Goal: Transaction & Acquisition: Purchase product/service

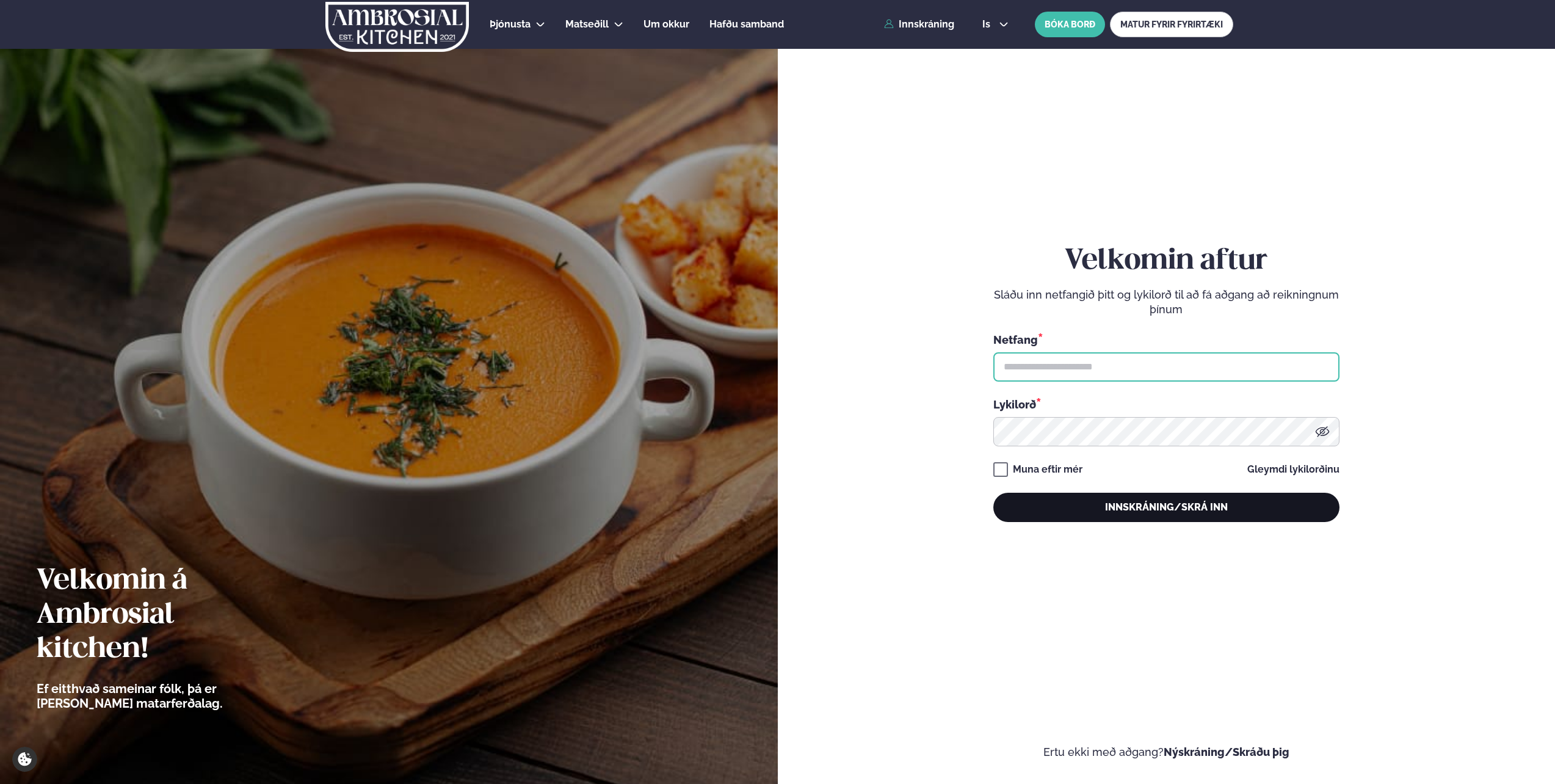
type input "**********"
click at [1034, 506] on button "Innskráning/Skrá inn" at bounding box center [1166, 507] width 346 height 30
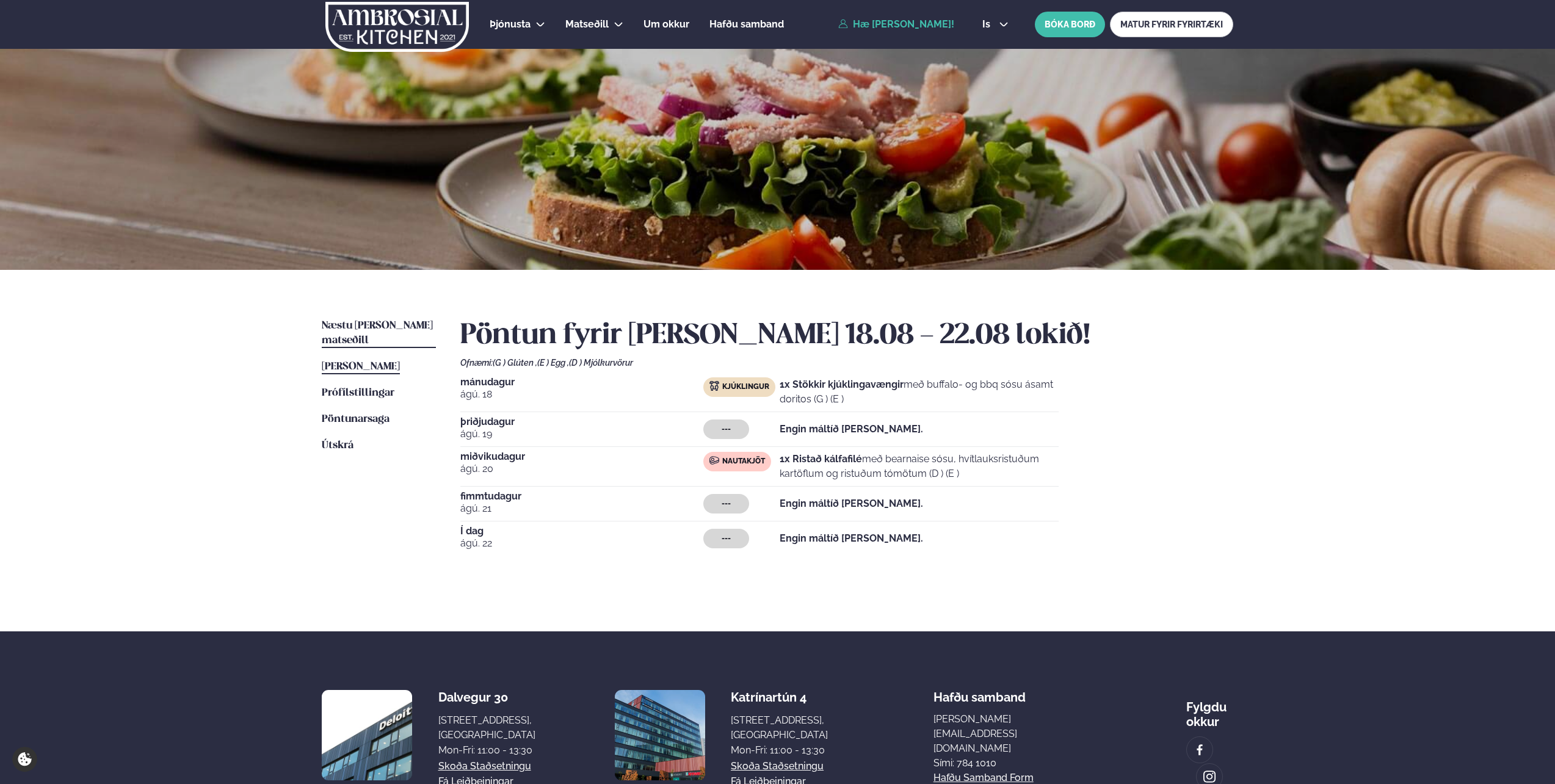
click at [366, 327] on span "Næstu [PERSON_NAME] matseðill" at bounding box center [377, 332] width 111 height 25
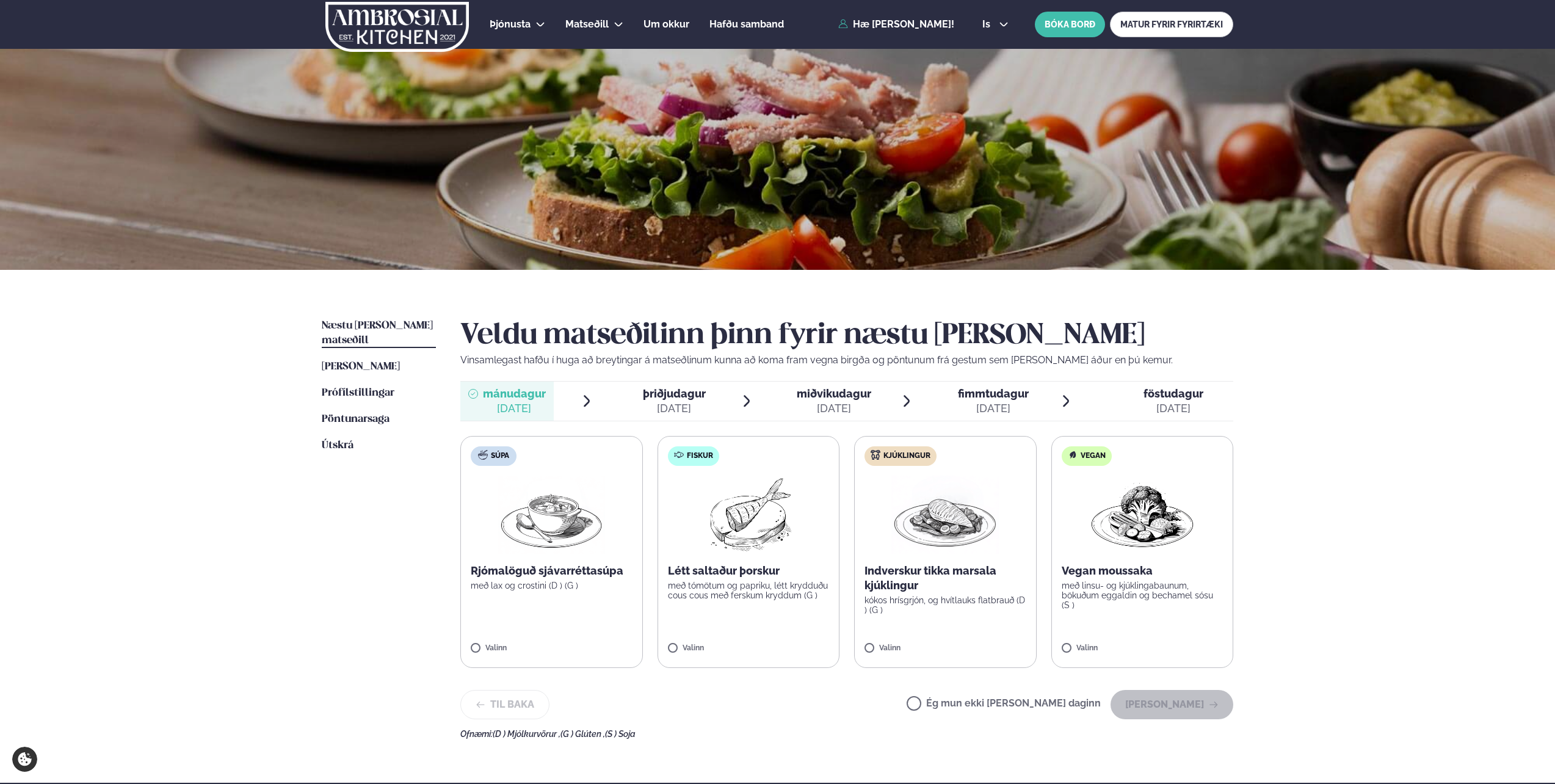
click at [772, 595] on p "með tómötum og papriku, létt krydduðu cous cous með ferskum kryddum (G )" at bounding box center [749, 590] width 162 height 20
click at [715, 636] on div at bounding box center [712, 642] width 46 height 24
click at [929, 619] on label "Kjúklingur Indverskur tikka marsala kjúklingur kókos hrísgrjón, og hvítlauks fl…" at bounding box center [945, 552] width 182 height 232
click at [1183, 707] on button "[PERSON_NAME]" at bounding box center [1172, 704] width 123 height 30
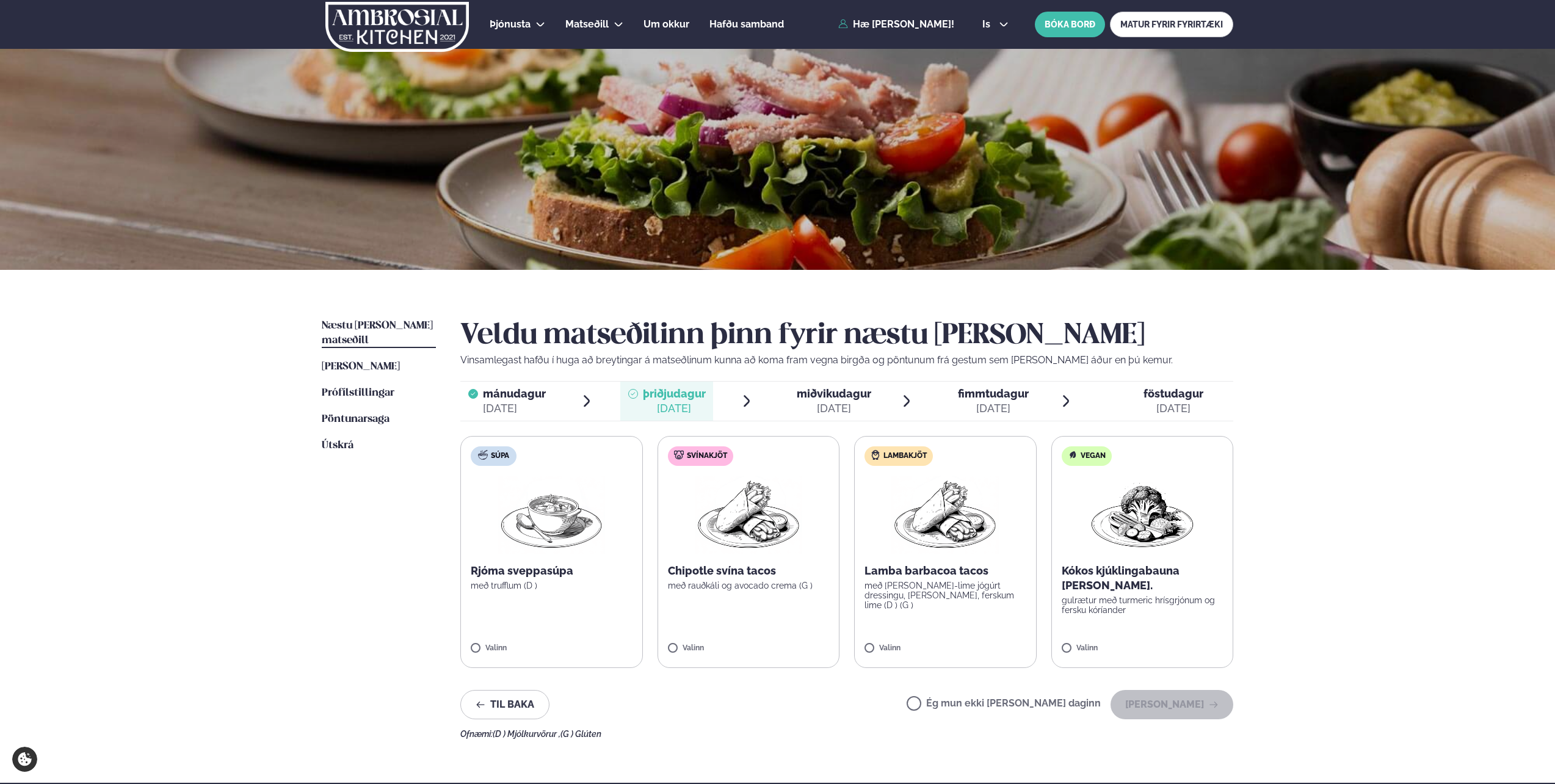
click at [824, 397] on span "miðvikudagur" at bounding box center [834, 393] width 74 height 13
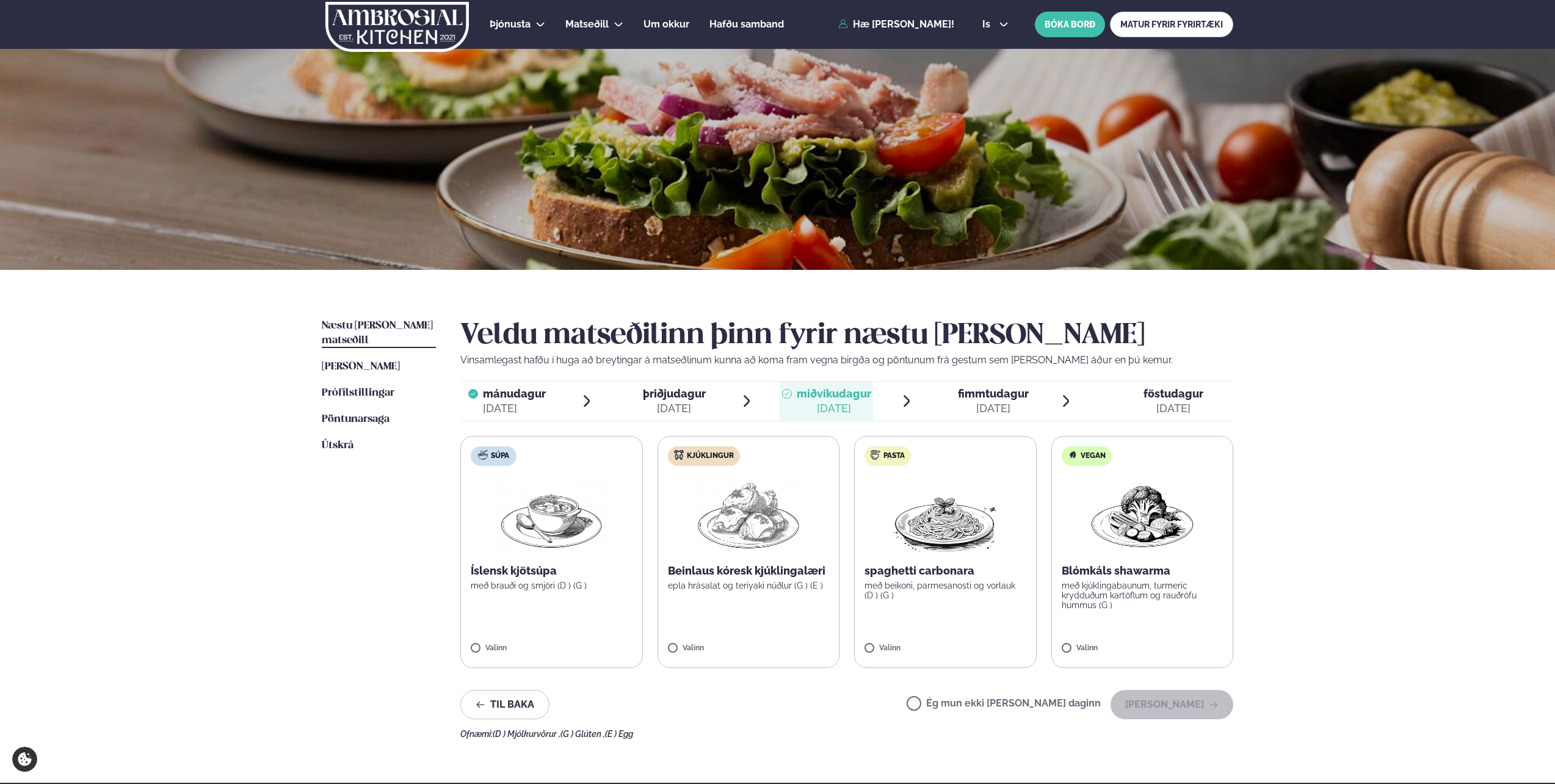
click at [737, 579] on div "Beinlaus kóresk kjúklingalæri epla hrásalat og teriyaki núðlur (G ) (E )" at bounding box center [749, 576] width 162 height 26
click at [1192, 711] on button "[PERSON_NAME]" at bounding box center [1172, 704] width 123 height 30
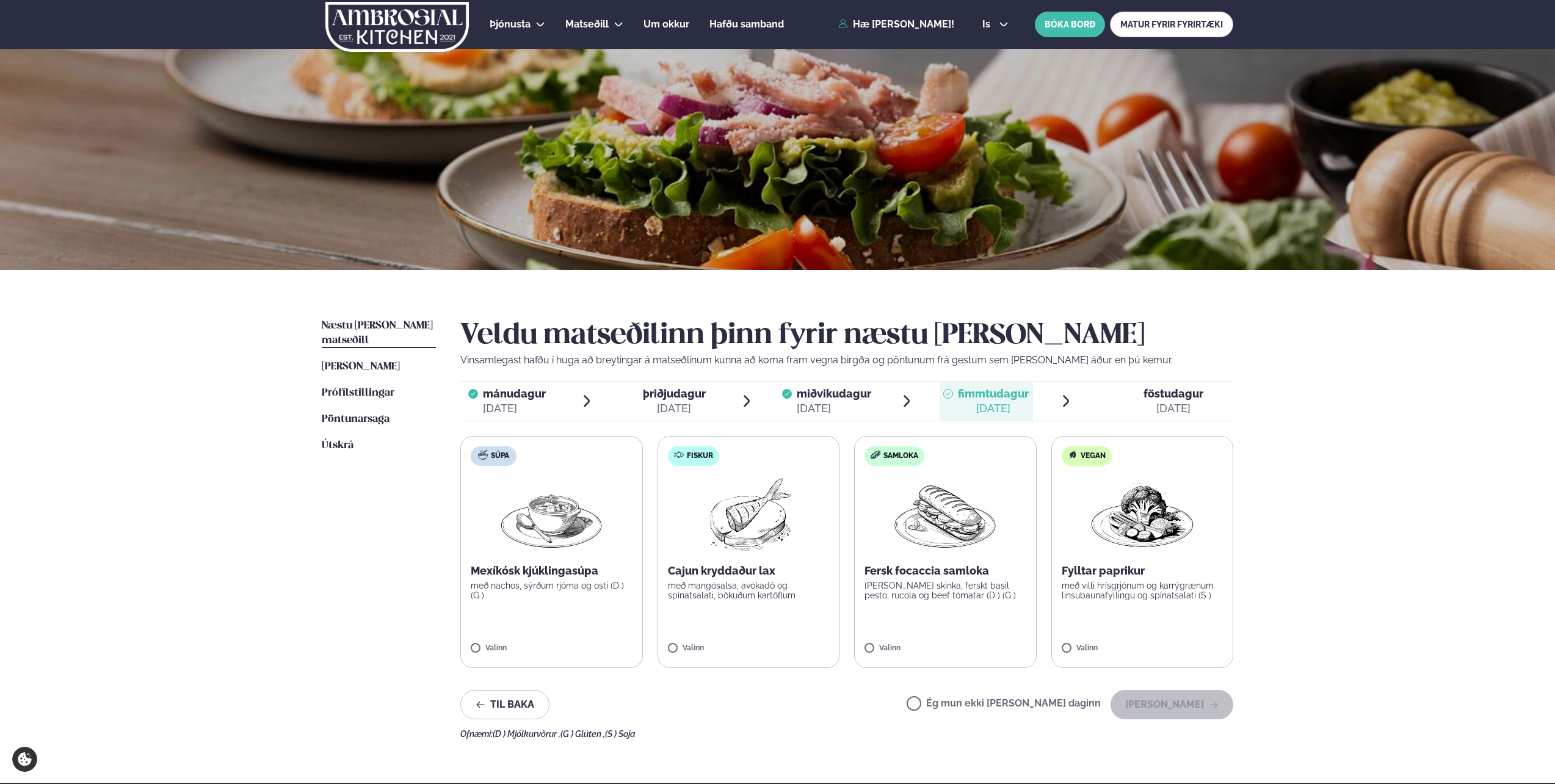
click at [507, 388] on span "mánudagur" at bounding box center [514, 393] width 63 height 13
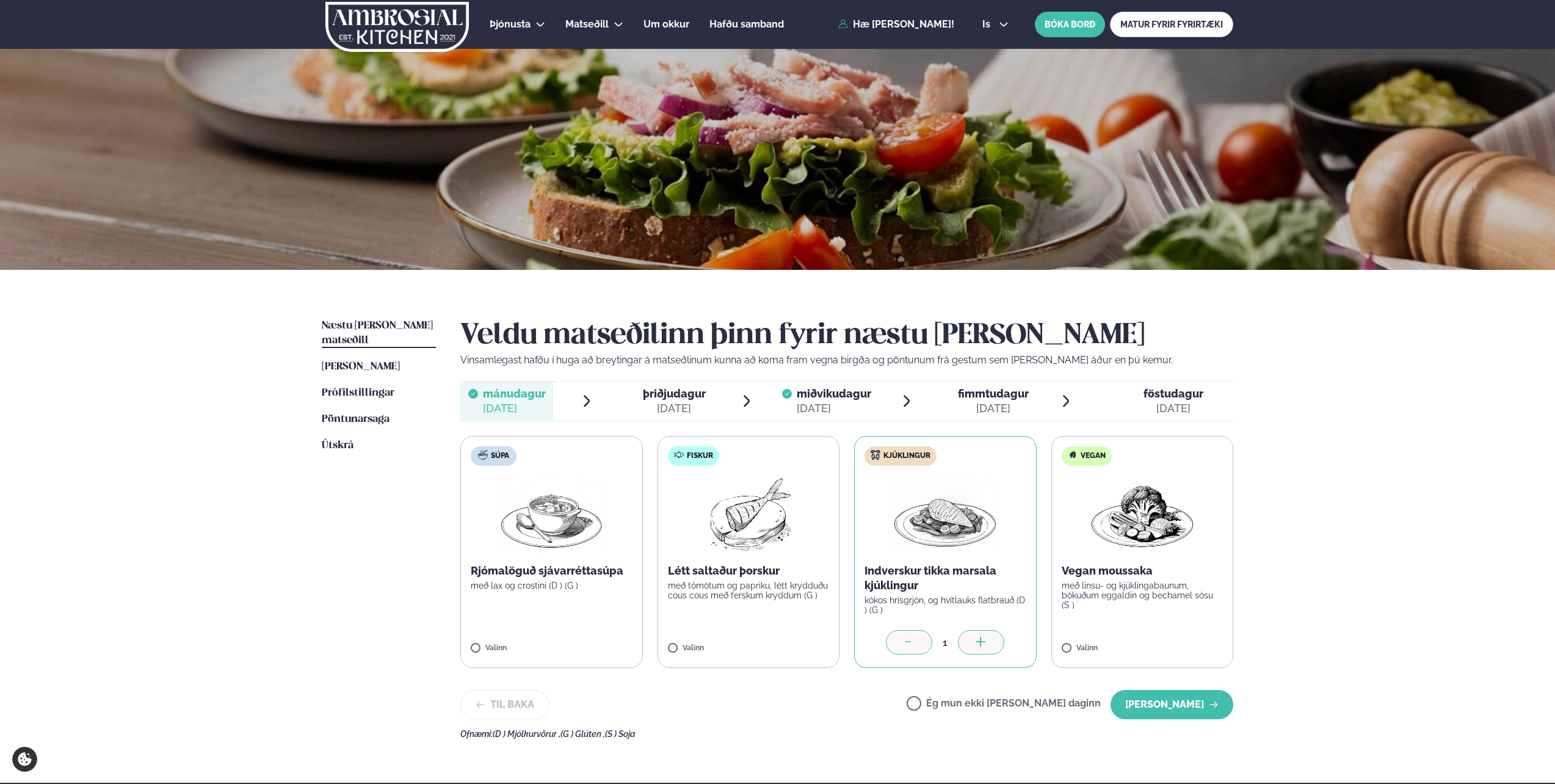
click at [761, 602] on label "Fiskur Létt saltaður þorskur með tómötum og papriku, létt krydduðu cous cous me…" at bounding box center [749, 552] width 182 height 232
click at [921, 648] on div at bounding box center [908, 642] width 46 height 24
click at [1201, 705] on button "[PERSON_NAME]" at bounding box center [1172, 704] width 123 height 30
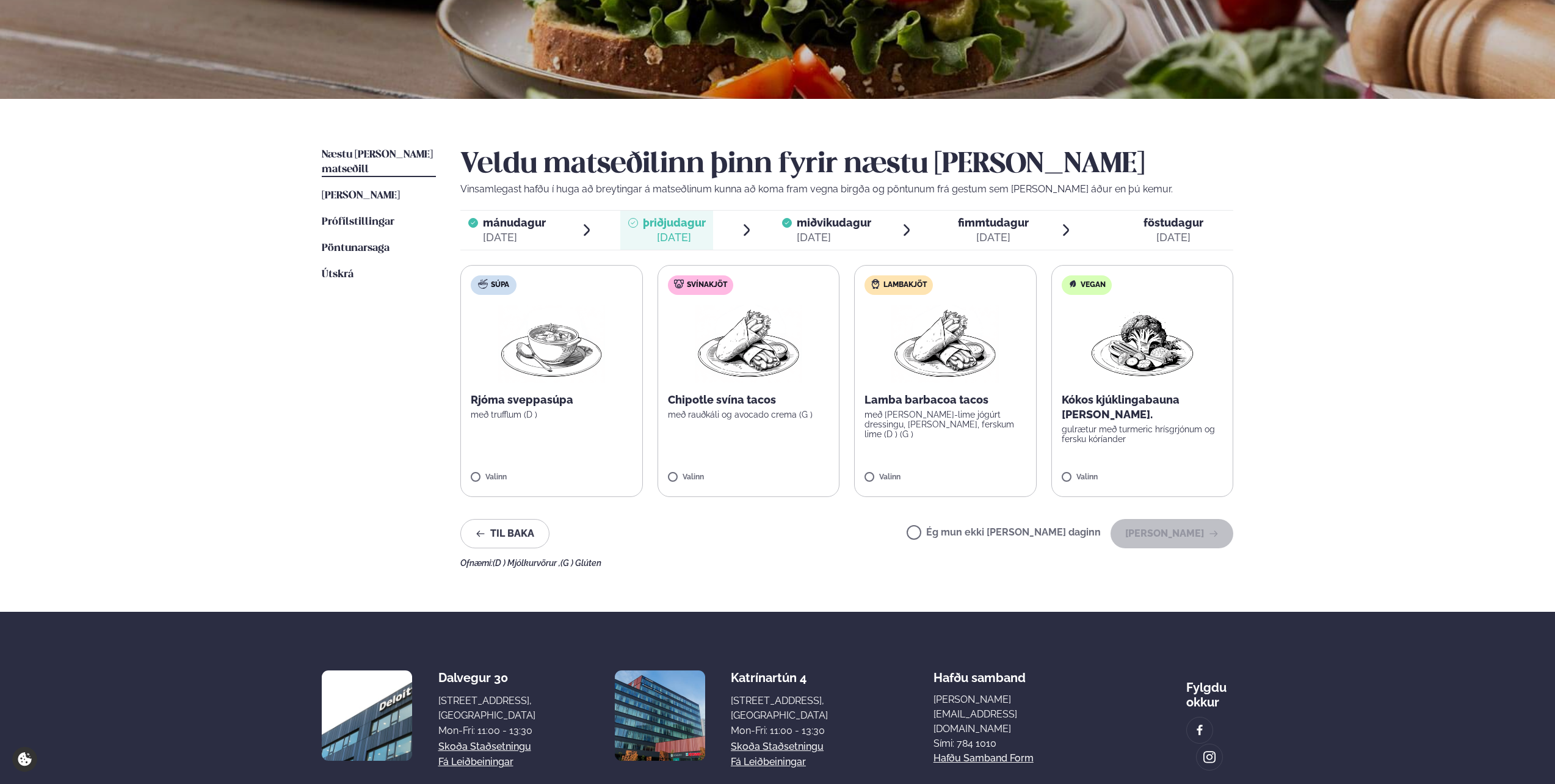
scroll to position [183, 0]
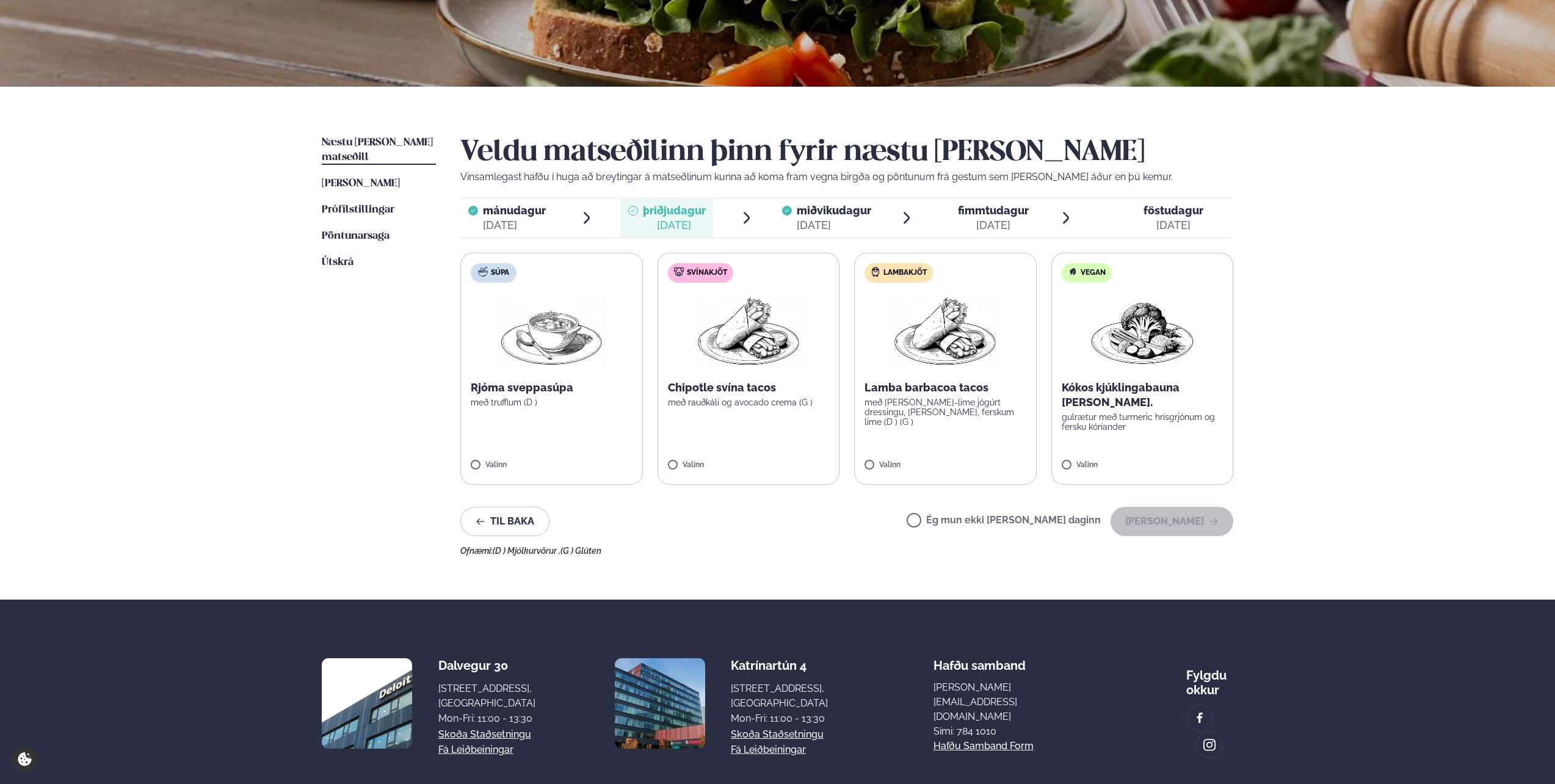
click at [1163, 232] on div "[DATE]" at bounding box center [1173, 225] width 60 height 14
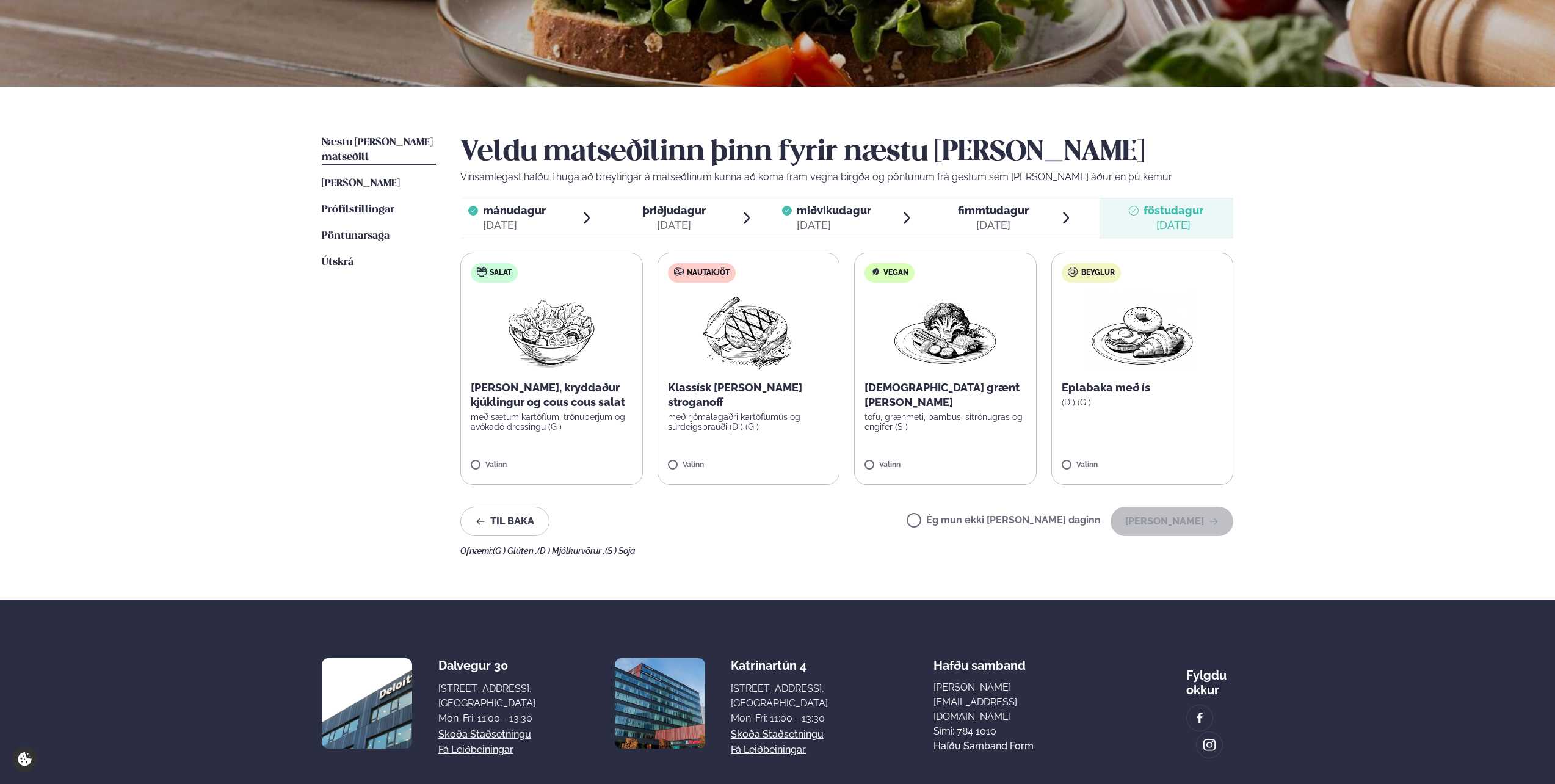
click at [1011, 221] on div "[DATE]" at bounding box center [994, 225] width 71 height 14
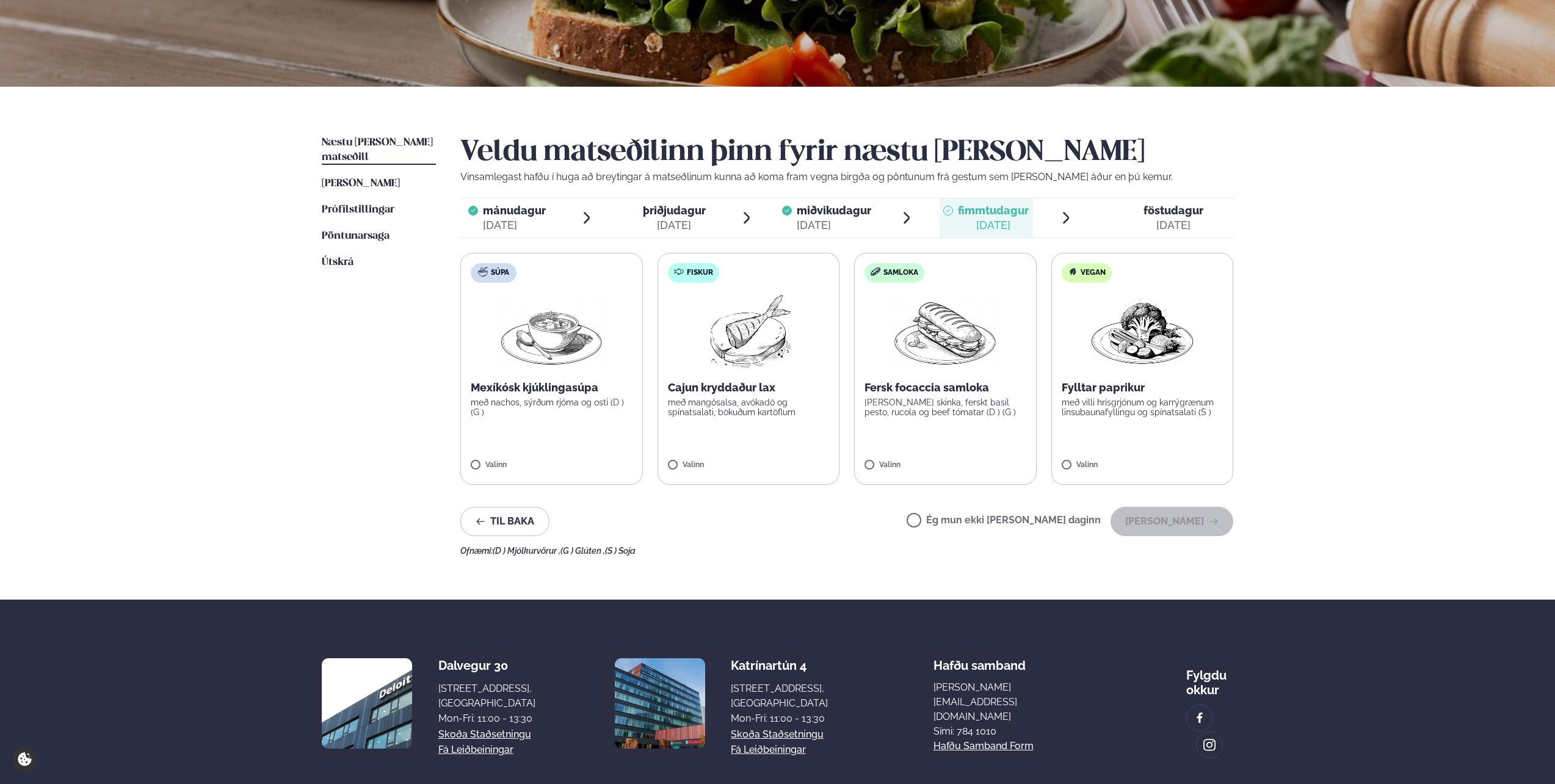
click at [866, 210] on span "miðvikudagur" at bounding box center [834, 210] width 74 height 13
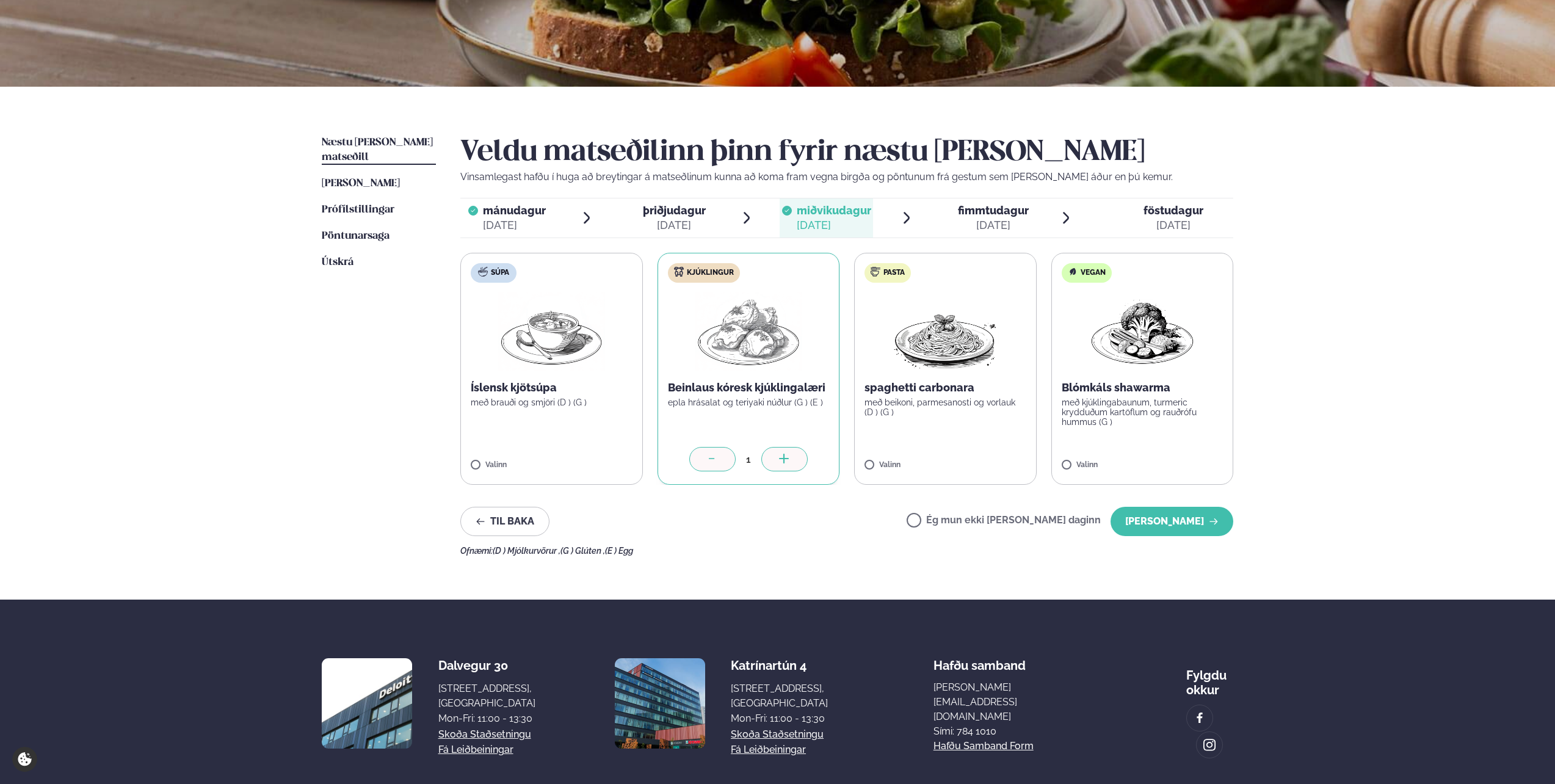
click at [1171, 208] on span "föstudagur" at bounding box center [1173, 210] width 60 height 13
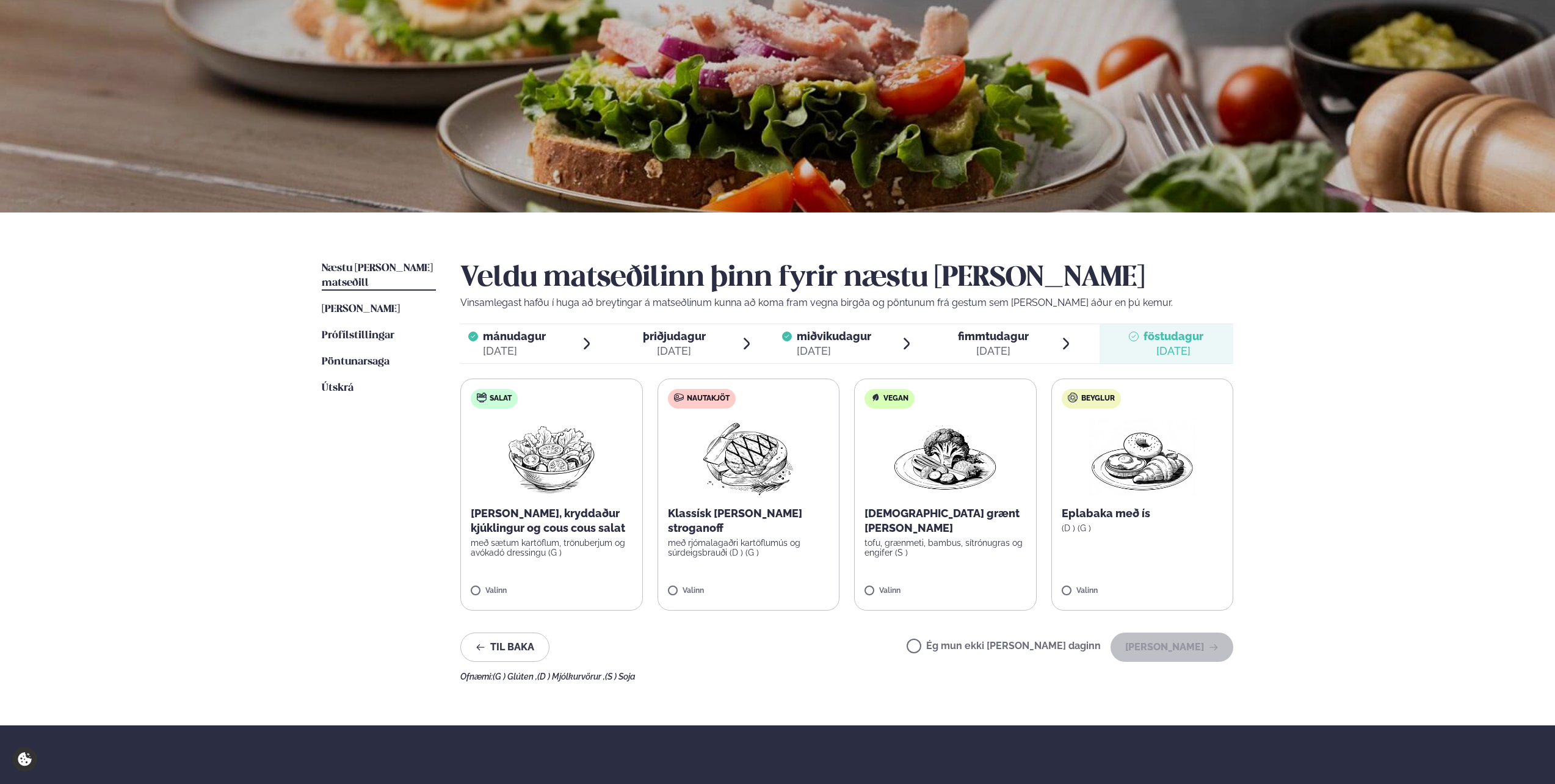
scroll to position [0, 0]
